Goal: Task Accomplishment & Management: Complete application form

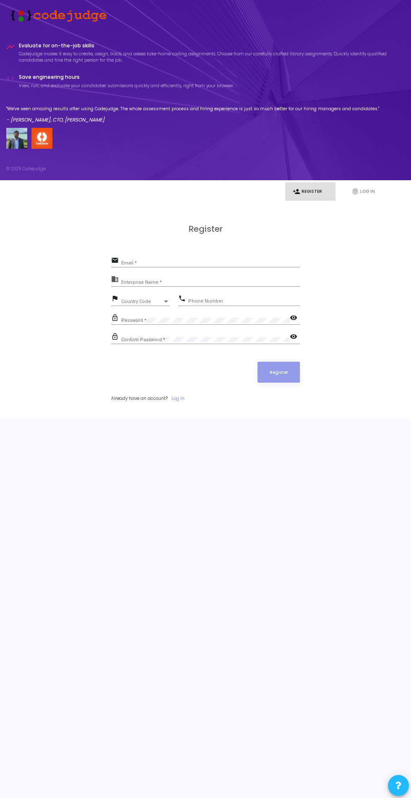
click at [241, 261] on input "Email *" at bounding box center [210, 263] width 179 height 5
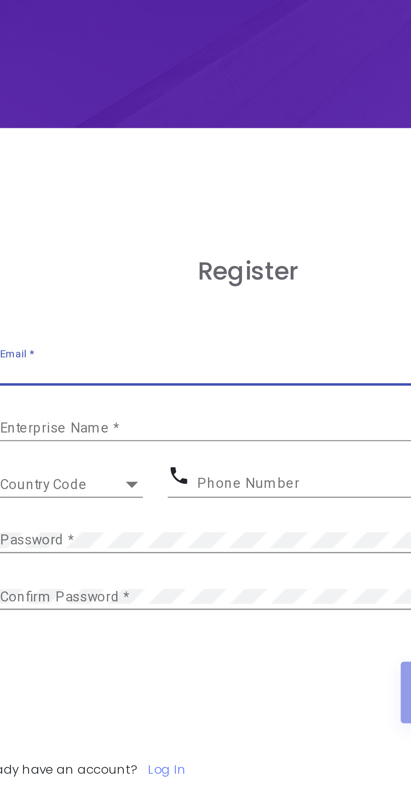
type input "[EMAIL_ADDRESS][DOMAIN_NAME]"
click at [191, 282] on input "Enterprise Name *" at bounding box center [210, 282] width 179 height 5
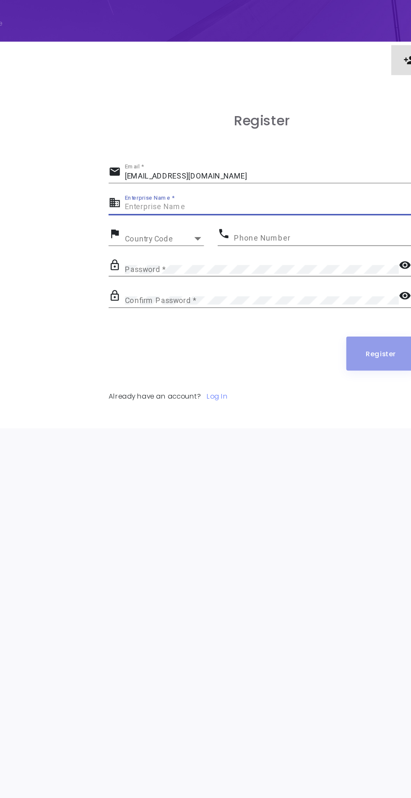
click at [209, 283] on input "Enterprise Name *" at bounding box center [210, 282] width 179 height 5
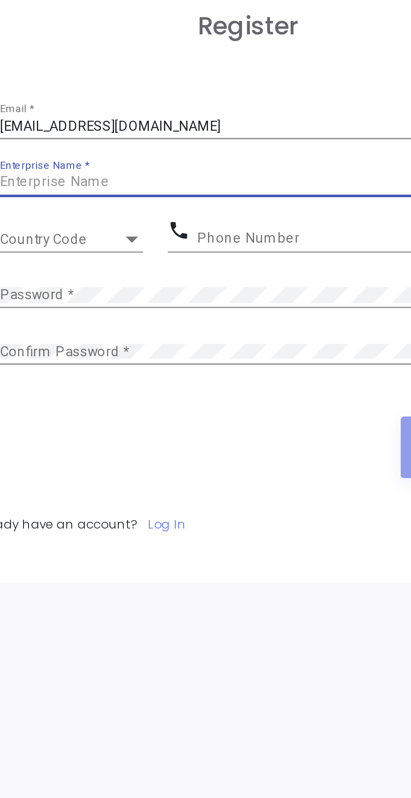
click at [236, 247] on div "Register email [EMAIL_ADDRESS][DOMAIN_NAME] Email * business Enterprise Name * …" at bounding box center [205, 321] width 189 height 195
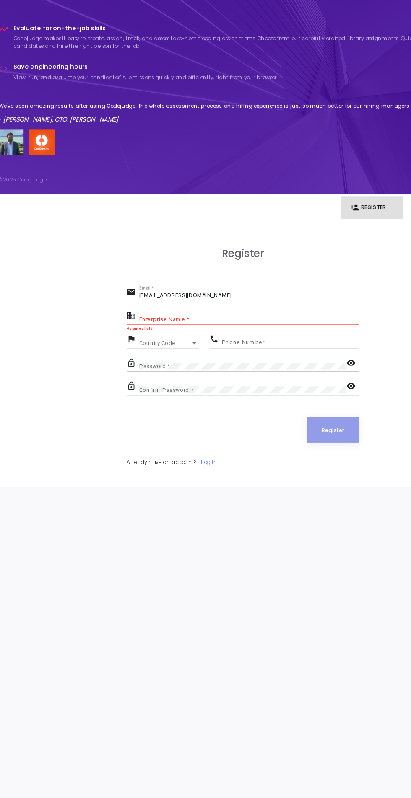
click at [228, 285] on input "Enterprise Name *" at bounding box center [210, 282] width 179 height 5
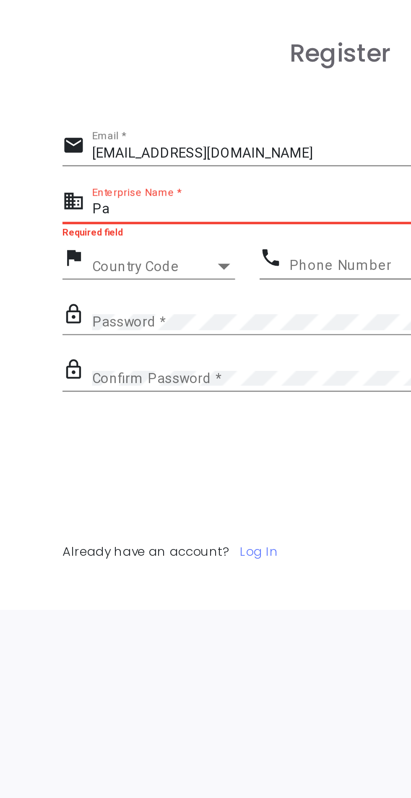
type input "Pa"
